Goal: Task Accomplishment & Management: Complete application form

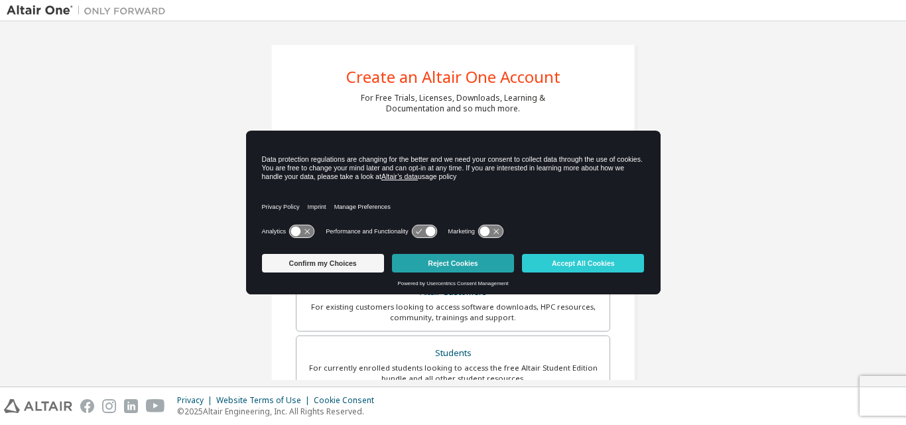
click at [469, 263] on button "Reject Cookies" at bounding box center [453, 263] width 122 height 19
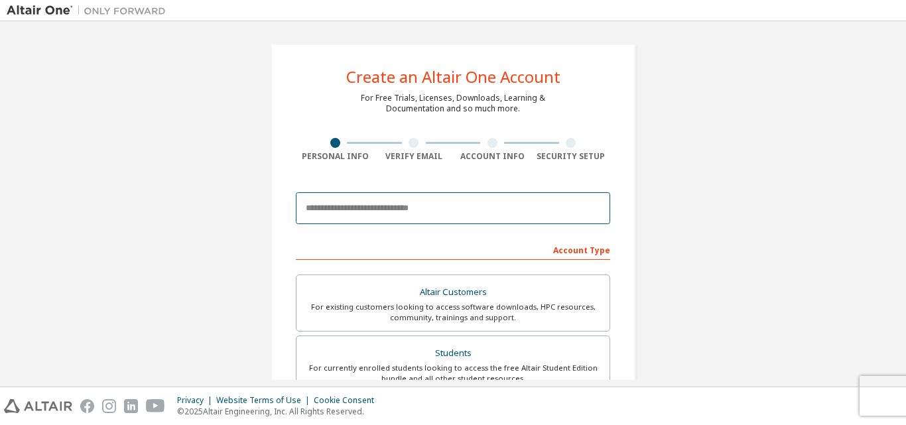
click at [458, 216] on input "email" at bounding box center [453, 208] width 315 height 32
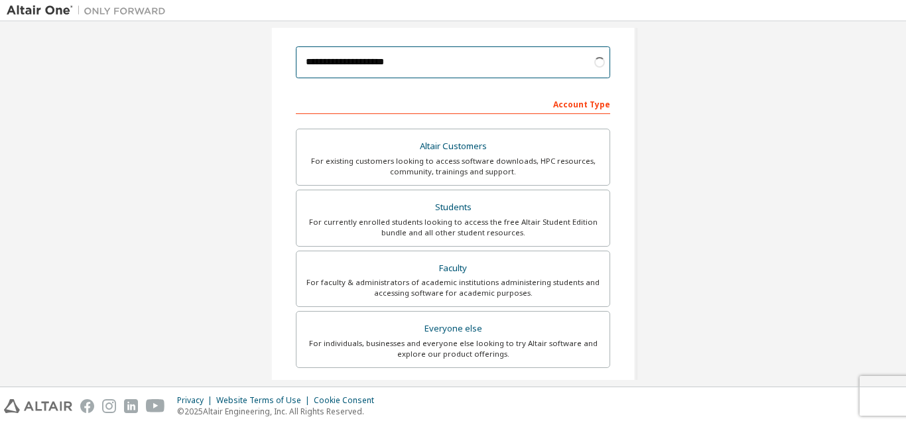
scroll to position [199, 0]
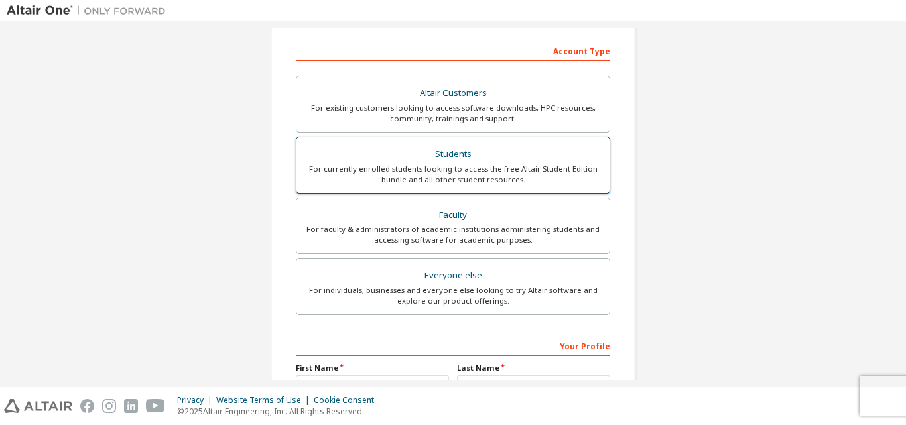
type input "**********"
click at [528, 167] on div "For currently enrolled students looking to access the free Altair Student Editi…" at bounding box center [453, 174] width 297 height 21
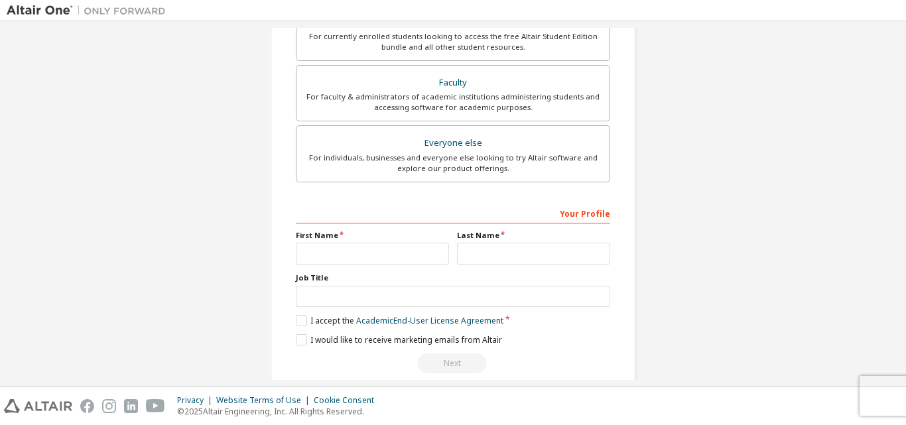
scroll to position [350, 0]
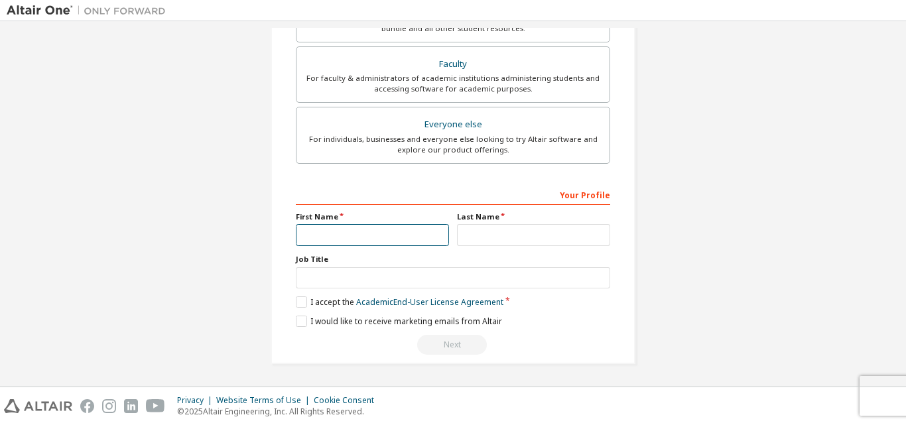
click at [376, 242] on input "text" at bounding box center [372, 235] width 153 height 22
type input "******"
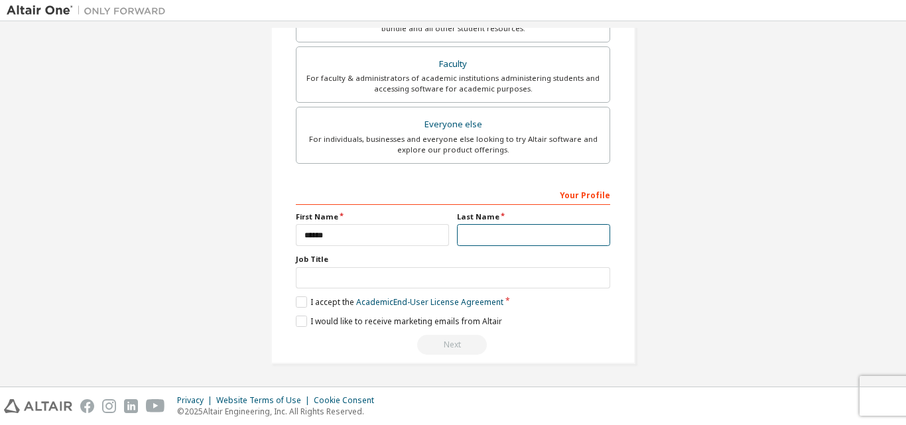
click at [505, 228] on input "text" at bounding box center [533, 235] width 153 height 22
type input "*******"
click at [301, 300] on label "I accept the Academic End-User License Agreement" at bounding box center [400, 302] width 208 height 11
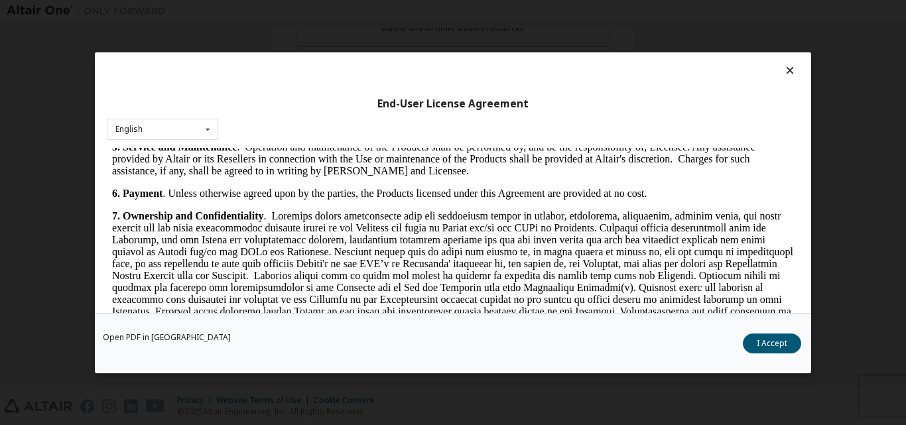
scroll to position [1394, 0]
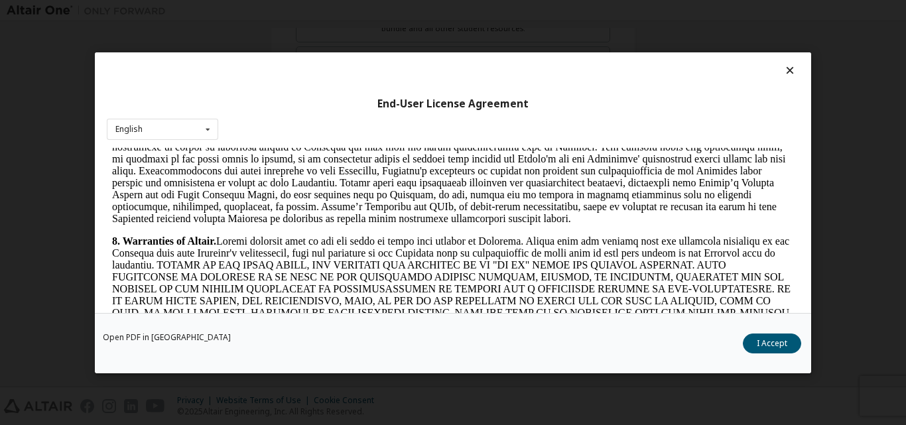
click at [806, 340] on div "Open PDF in New Tab I Accept" at bounding box center [453, 343] width 717 height 60
click at [782, 342] on button "I Accept" at bounding box center [772, 343] width 58 height 20
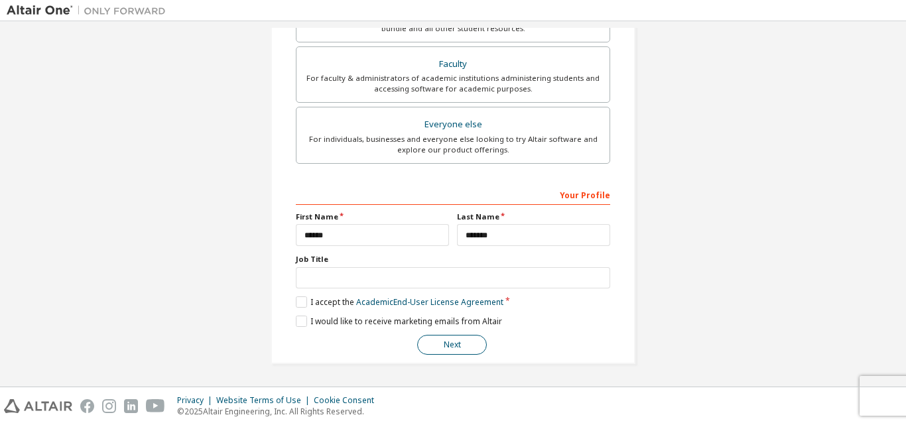
click at [473, 338] on button "Next" at bounding box center [452, 345] width 70 height 20
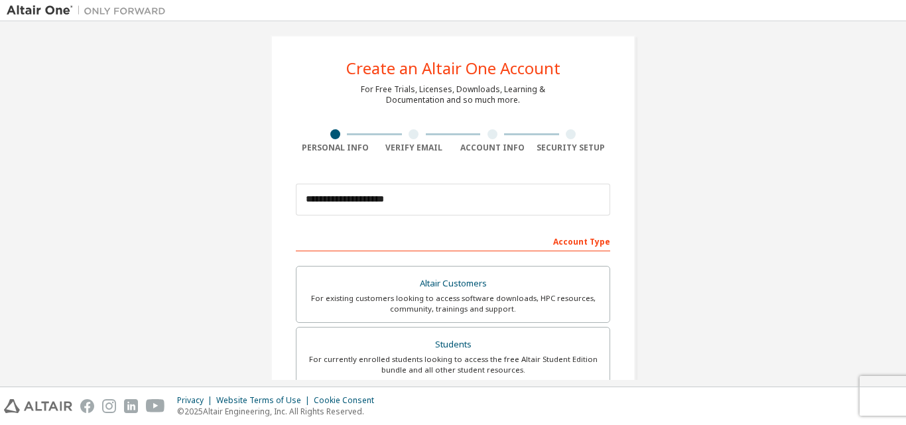
scroll to position [0, 0]
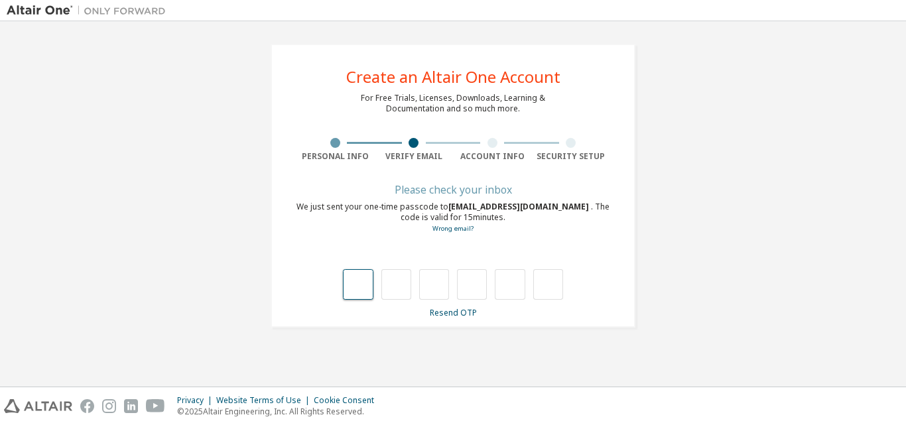
type input "*"
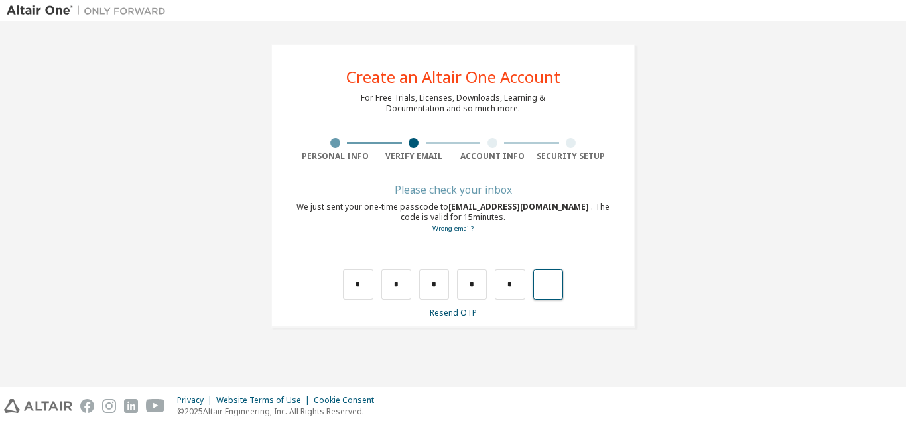
type input "*"
